Goal: Register for event/course

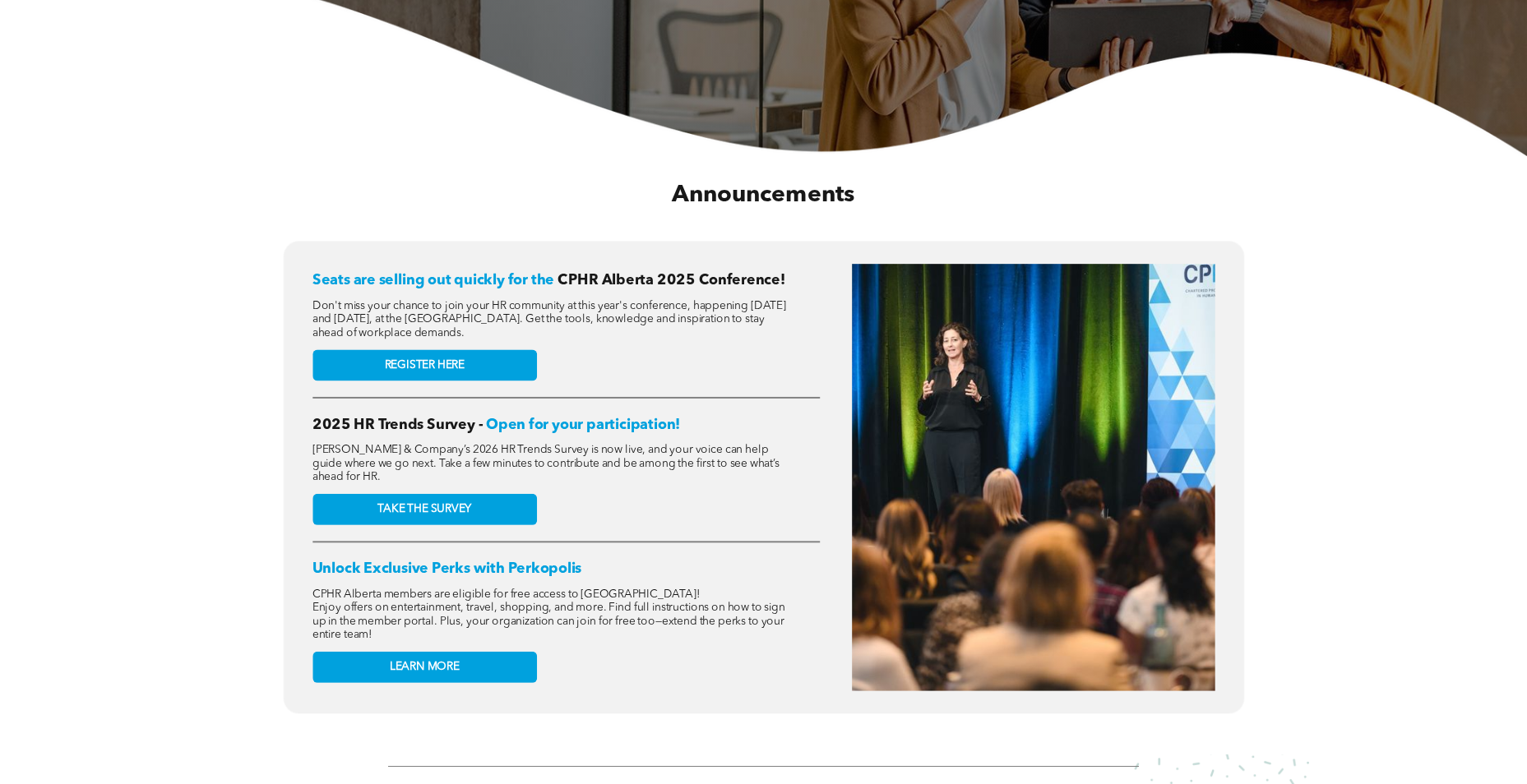
scroll to position [575, 0]
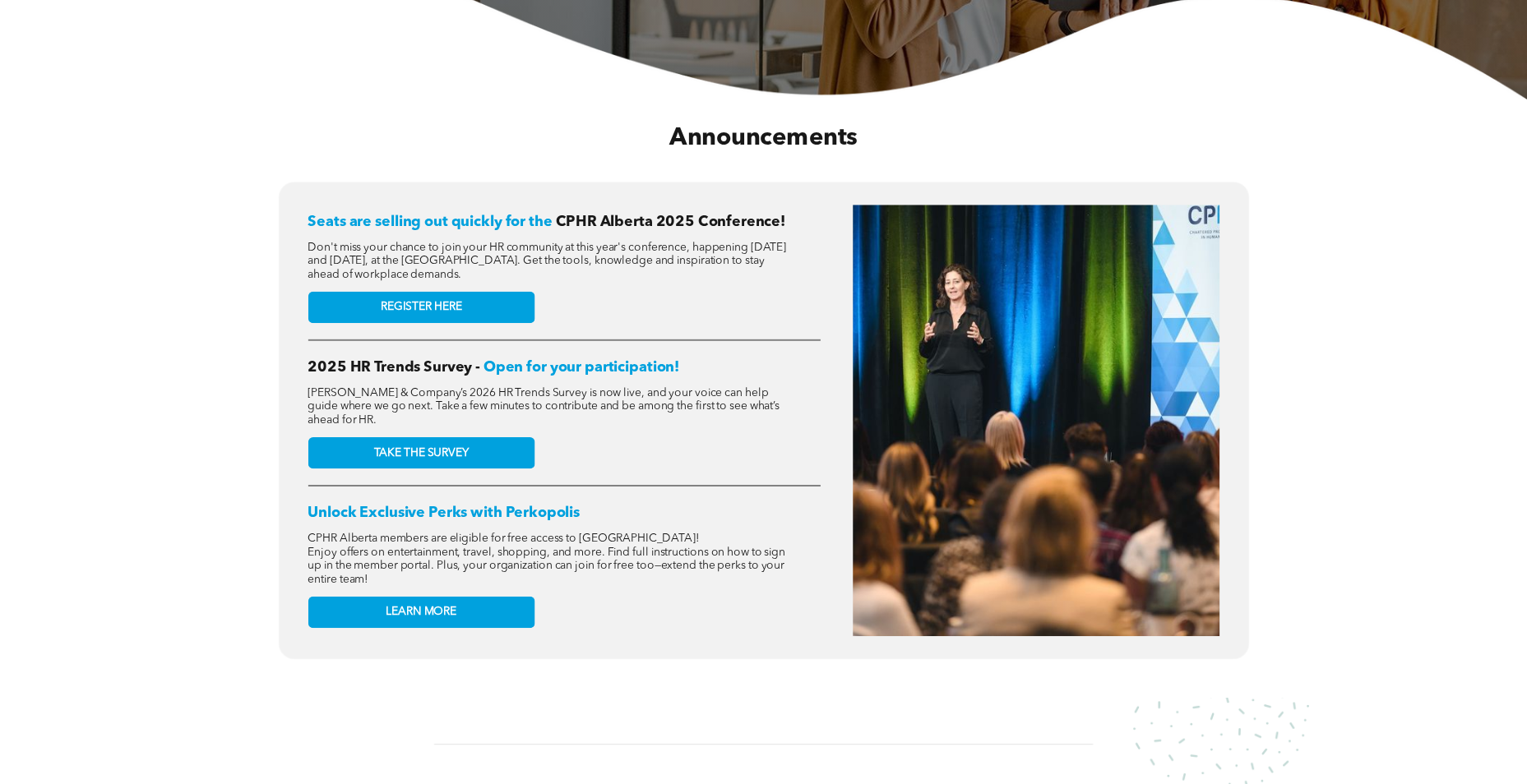
click at [419, 260] on span "Don't miss your chance to join your HR community at this year's conference, hap…" at bounding box center [547, 260] width 478 height 39
click at [413, 259] on span "Don't miss your chance to join your HR community at this year's conference, hap…" at bounding box center [547, 260] width 478 height 39
click at [151, 265] on div "Seats are selling out quickly for the CPHR Alberta 2025 Conference! Don't miss …" at bounding box center [764, 432] width 1503 height 502
click at [448, 300] on span "REGISTER HERE" at bounding box center [420, 307] width 80 height 14
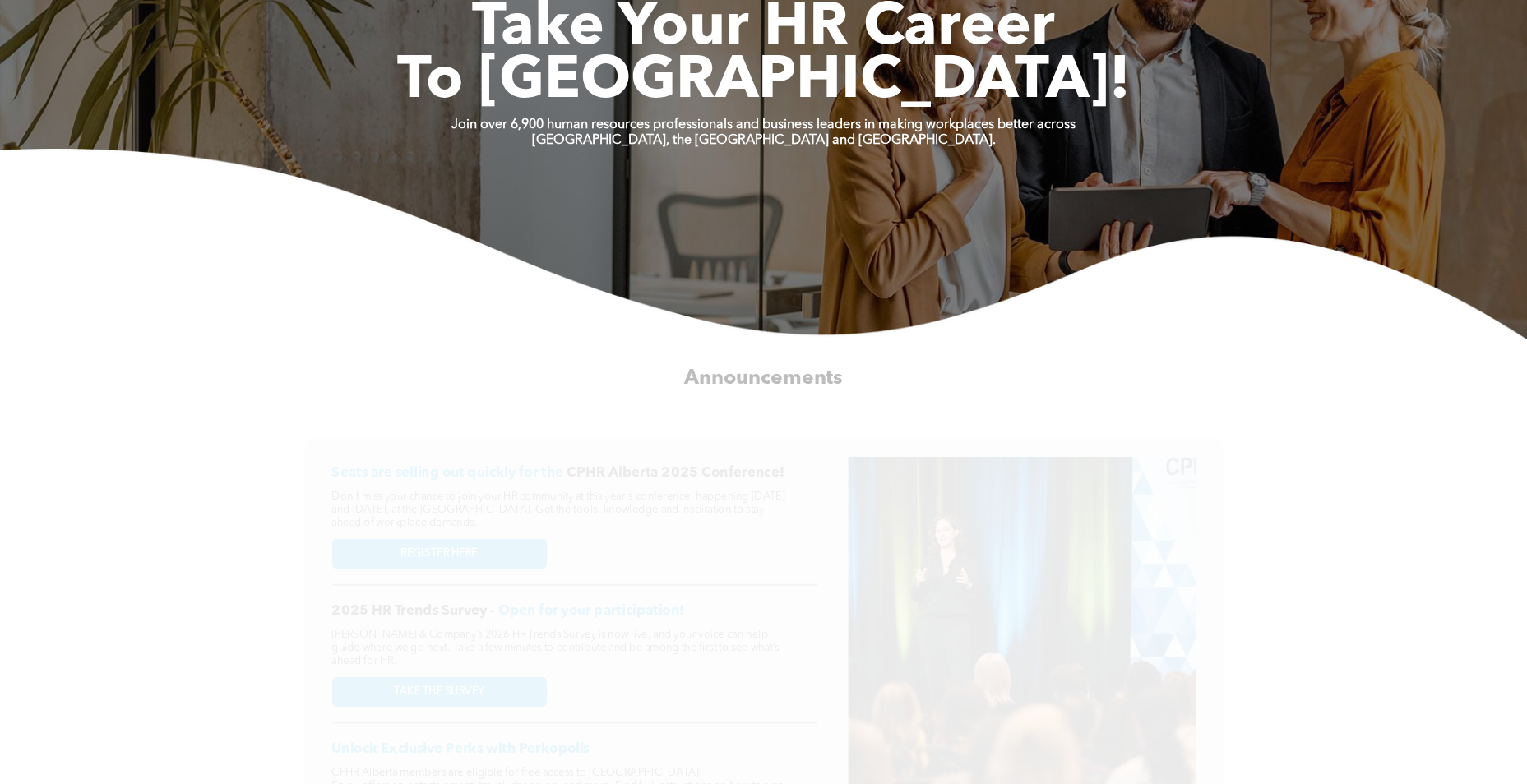
scroll to position [0, 0]
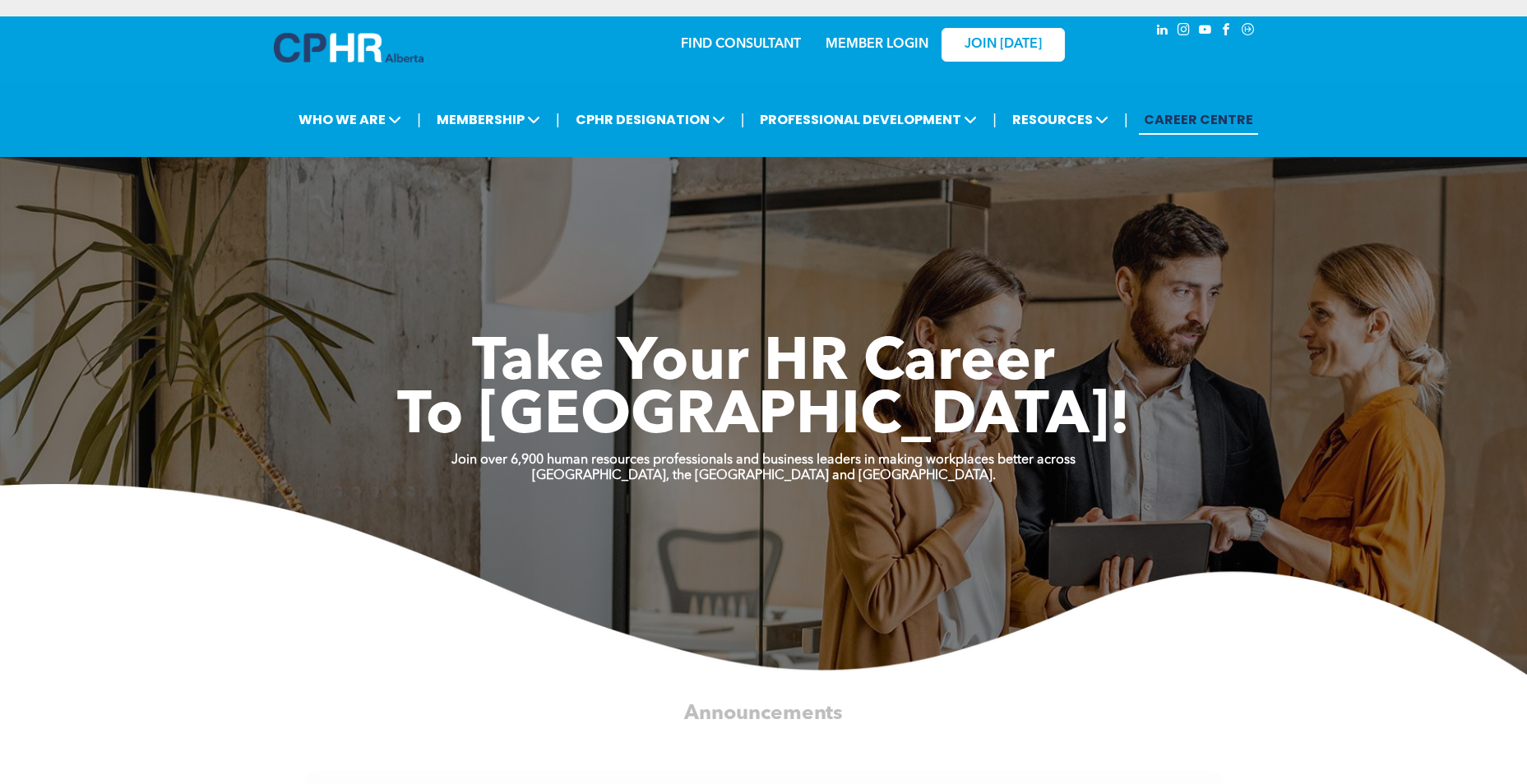
click at [865, 39] on link "MEMBER LOGIN" at bounding box center [877, 44] width 102 height 13
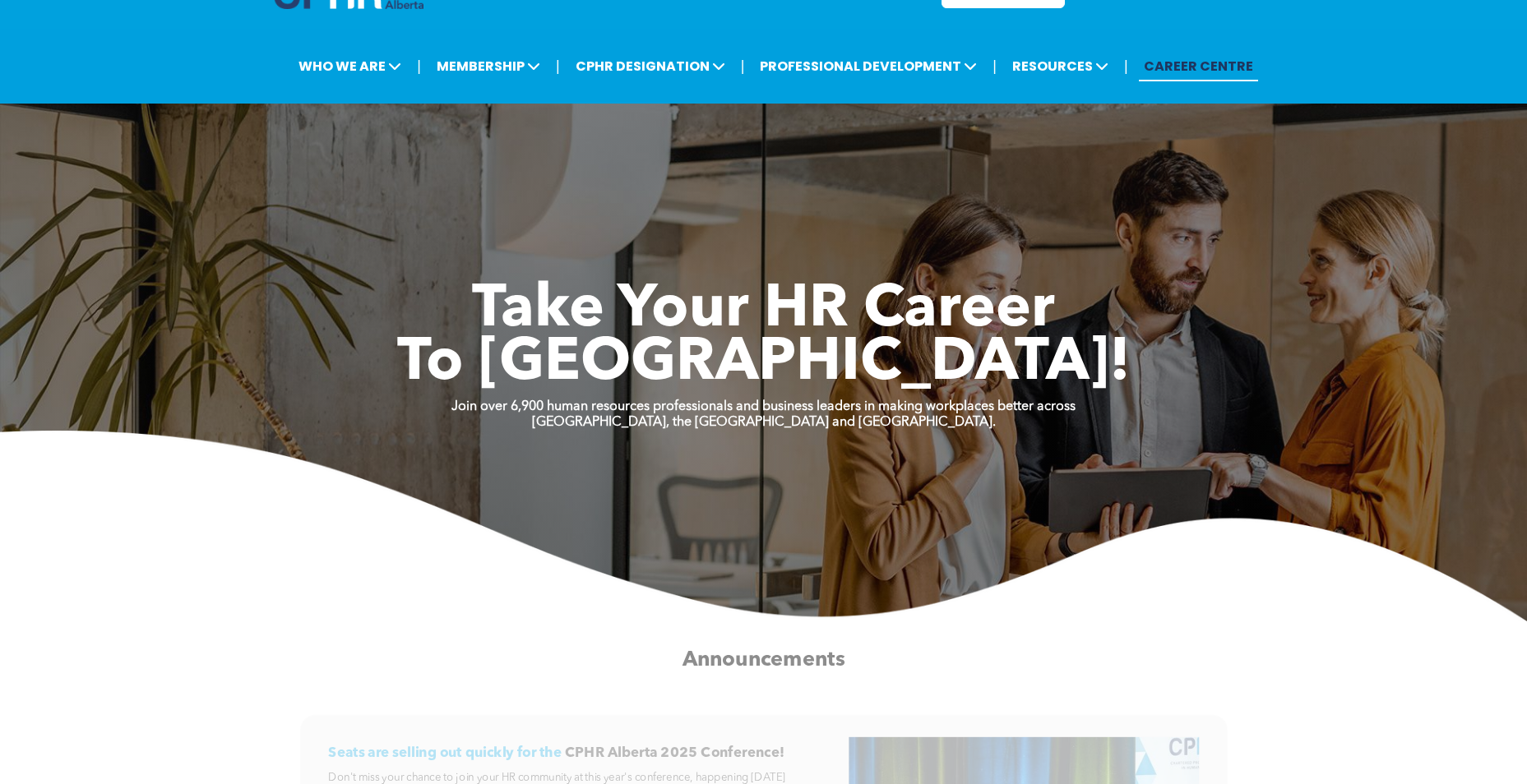
scroll to position [82, 0]
